Goal: Information Seeking & Learning: Learn about a topic

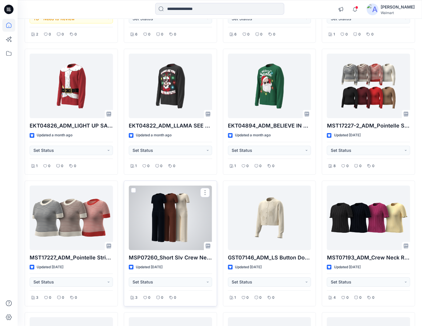
scroll to position [1107, 0]
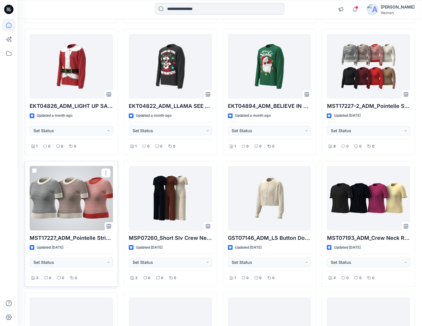
click at [94, 213] on div at bounding box center [71, 198] width 83 height 65
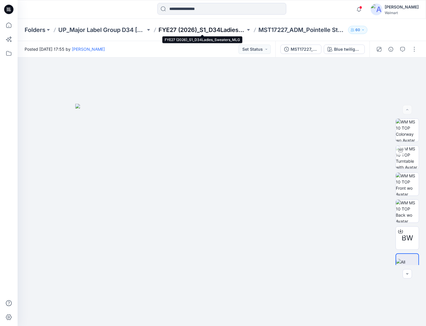
click at [174, 30] on p "FYE27 (2026)_S1_D34Ladies_Sweaters_MLG" at bounding box center [202, 30] width 87 height 8
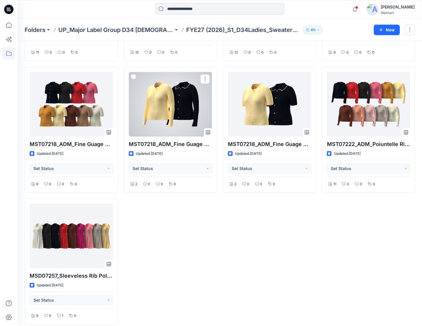
scroll to position [660, 0]
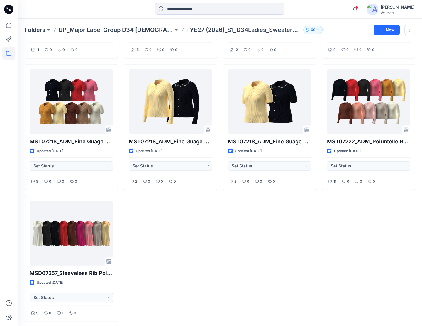
drag, startPoint x: 202, startPoint y: 206, endPoint x: 194, endPoint y: 201, distance: 9.7
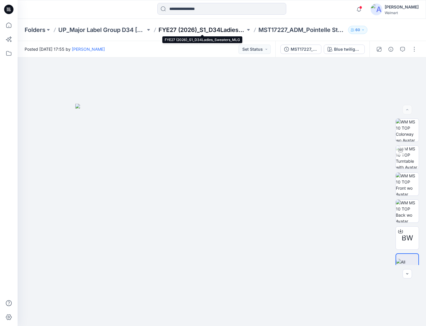
click at [178, 33] on p "FYE27 (2026)_S1_D34Ladies_Sweaters_MLG" at bounding box center [202, 30] width 87 height 8
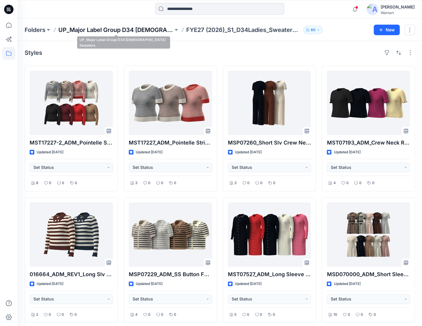
click at [157, 28] on p "UP_Major Label Group D34 [DEMOGRAPHIC_DATA] Sweaters" at bounding box center [115, 30] width 115 height 8
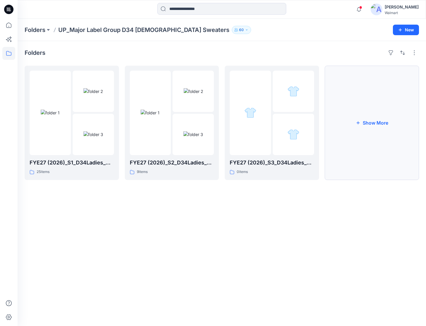
click at [357, 105] on button "Show More" at bounding box center [372, 123] width 94 height 114
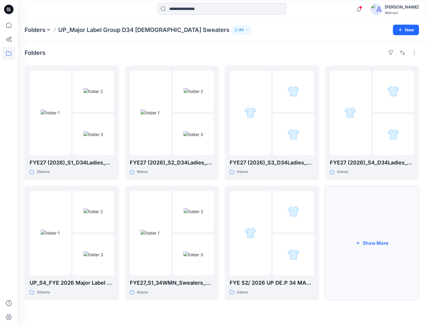
click at [370, 227] on button "Show More" at bounding box center [372, 243] width 94 height 114
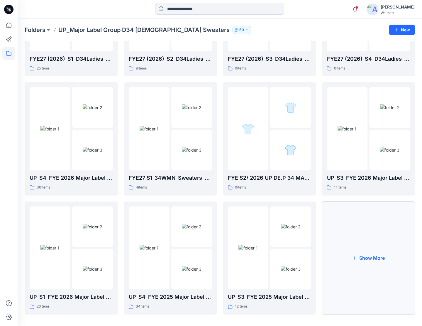
scroll to position [107, 0]
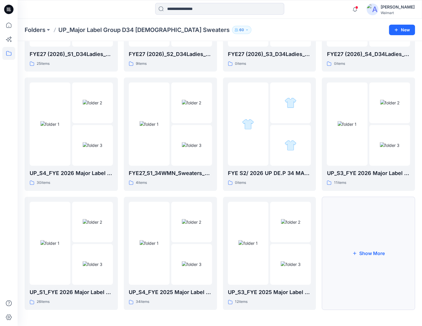
click at [355, 256] on button "Show More" at bounding box center [368, 253] width 93 height 113
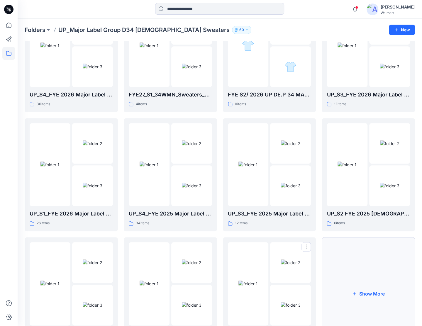
scroll to position [195, 0]
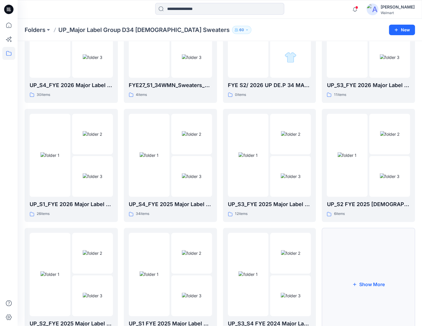
click at [344, 267] on button "Show More" at bounding box center [368, 284] width 93 height 113
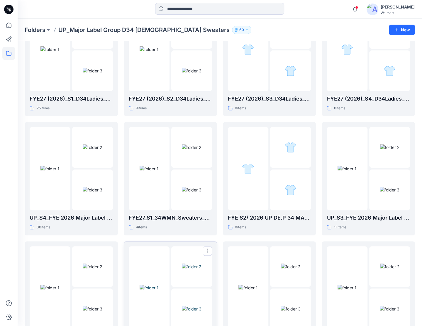
scroll to position [88, 0]
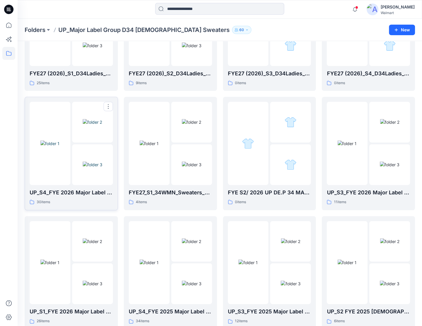
click at [45, 147] on img at bounding box center [49, 143] width 19 height 6
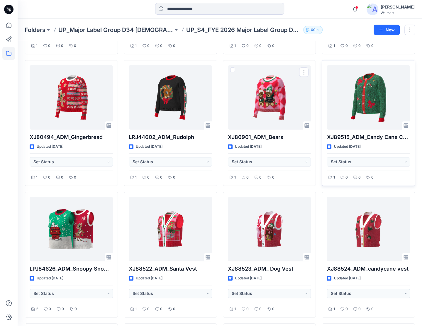
scroll to position [147, 0]
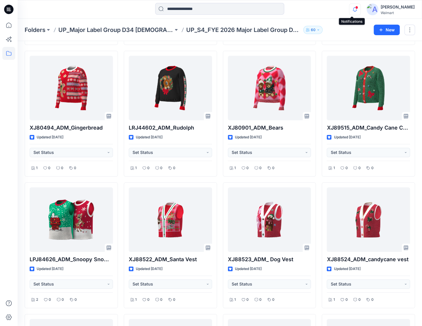
click at [351, 10] on icon "button" at bounding box center [354, 10] width 11 height 12
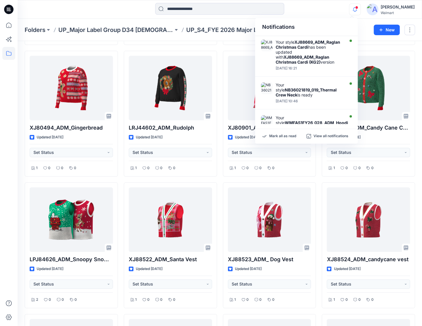
click at [350, 10] on icon "button" at bounding box center [354, 10] width 11 height 12
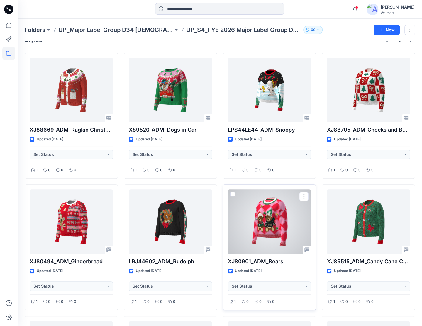
scroll to position [0, 0]
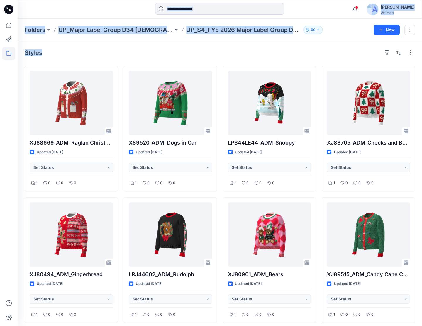
drag, startPoint x: 8, startPoint y: 8, endPoint x: 168, endPoint y: 41, distance: 163.5
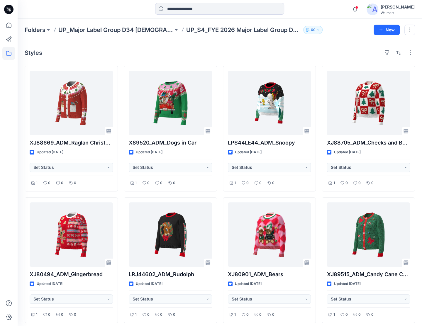
click at [250, 55] on div "Styles" at bounding box center [220, 52] width 390 height 9
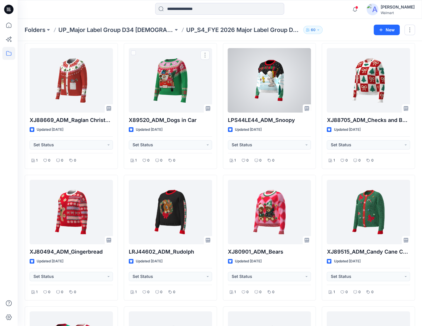
scroll to position [88, 0]
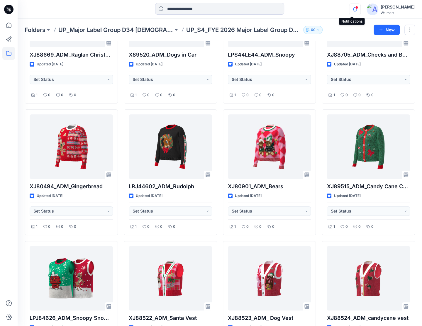
click at [351, 9] on icon "button" at bounding box center [354, 10] width 11 height 12
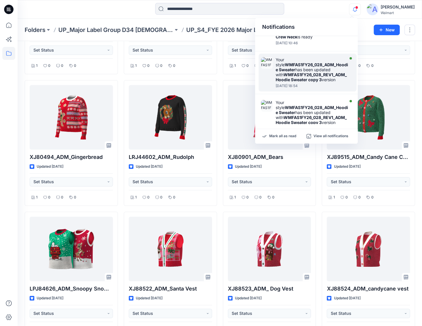
scroll to position [59, 0]
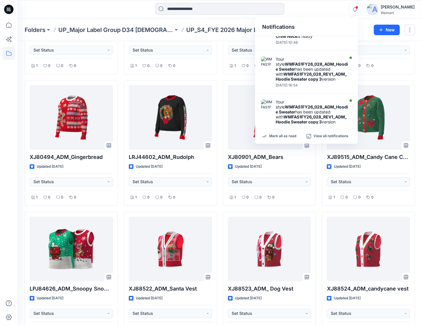
click at [354, 10] on icon "button" at bounding box center [354, 10] width 11 height 12
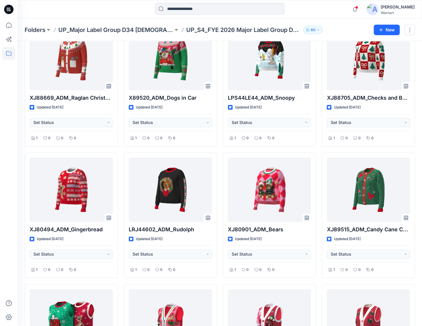
scroll to position [0, 0]
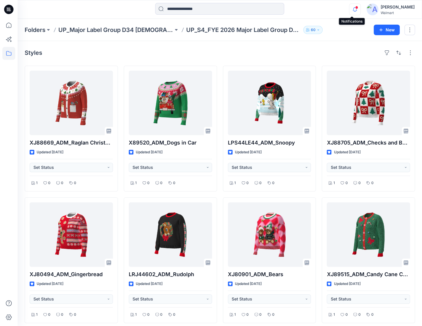
click at [355, 10] on icon "button" at bounding box center [354, 10] width 11 height 12
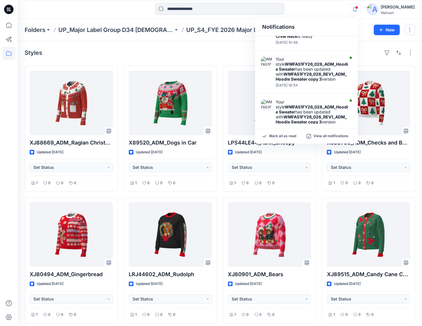
click at [355, 10] on icon "button" at bounding box center [354, 10] width 11 height 12
